Goal: Transaction & Acquisition: Purchase product/service

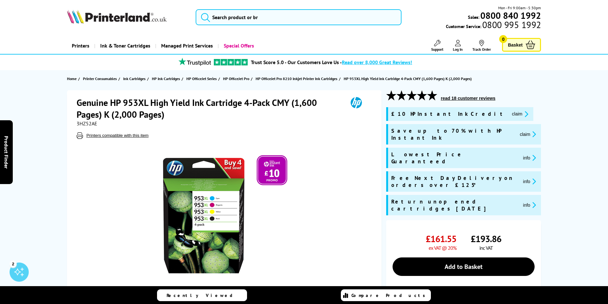
click at [124, 100] on h1 "Genuine HP 953XL High Yield Ink Cartridge 4-Pack CMY (1,600 Pages) K (2,000 Pag…" at bounding box center [209, 109] width 265 height 24
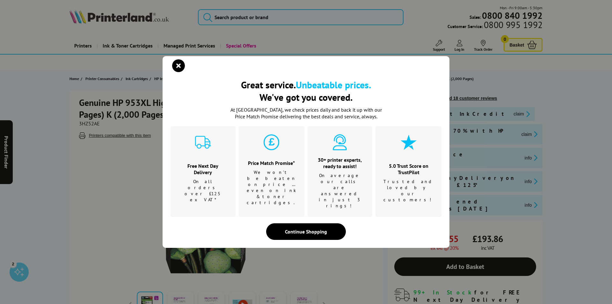
click at [113, 102] on div "Great service. Unbeatable prices. We've got you covered. Great service. Unbeata…" at bounding box center [306, 152] width 612 height 304
click at [178, 72] on icon "close modal" at bounding box center [178, 65] width 13 height 13
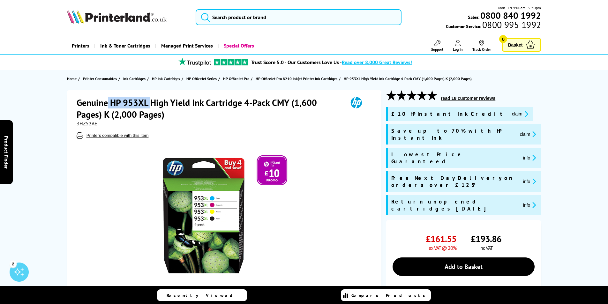
drag, startPoint x: 108, startPoint y: 101, endPoint x: 150, endPoint y: 100, distance: 41.5
click at [150, 100] on h1 "Genuine HP 953XL High Yield Ink Cartridge 4-Pack CMY (1,600 Pages) K (2,000 Pag…" at bounding box center [209, 109] width 265 height 24
copy h1 "HP 953XL"
